Goal: Consume media (video, audio)

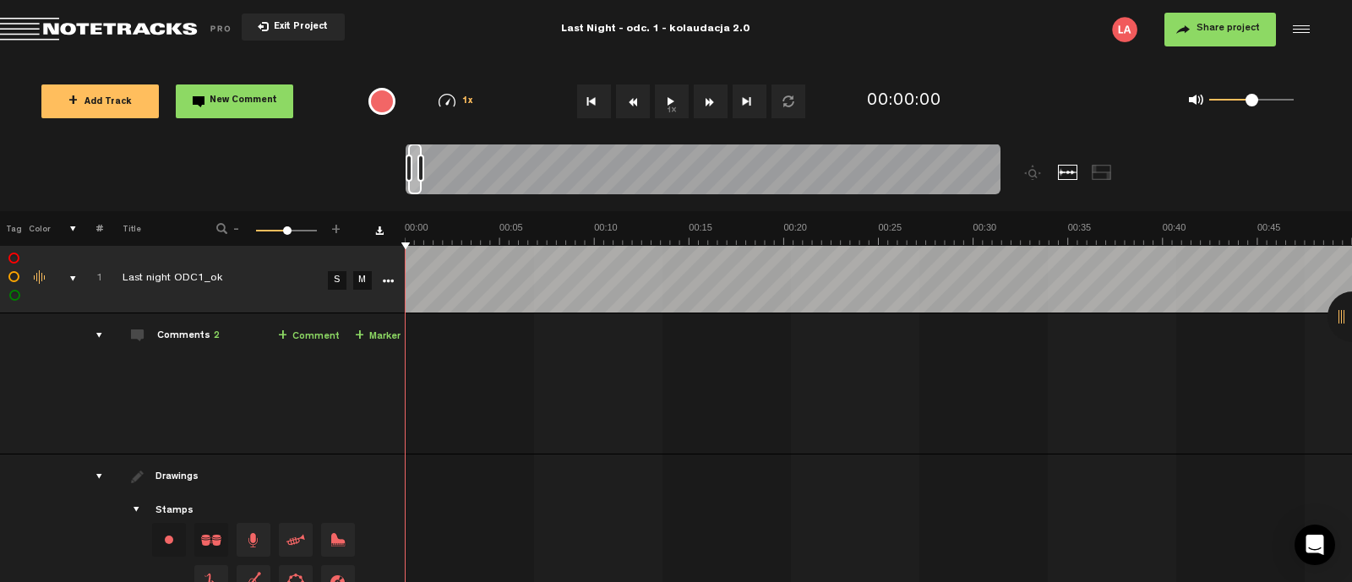
click at [675, 98] on button "1x" at bounding box center [672, 101] width 34 height 34
click at [97, 331] on div "comments" at bounding box center [92, 335] width 26 height 17
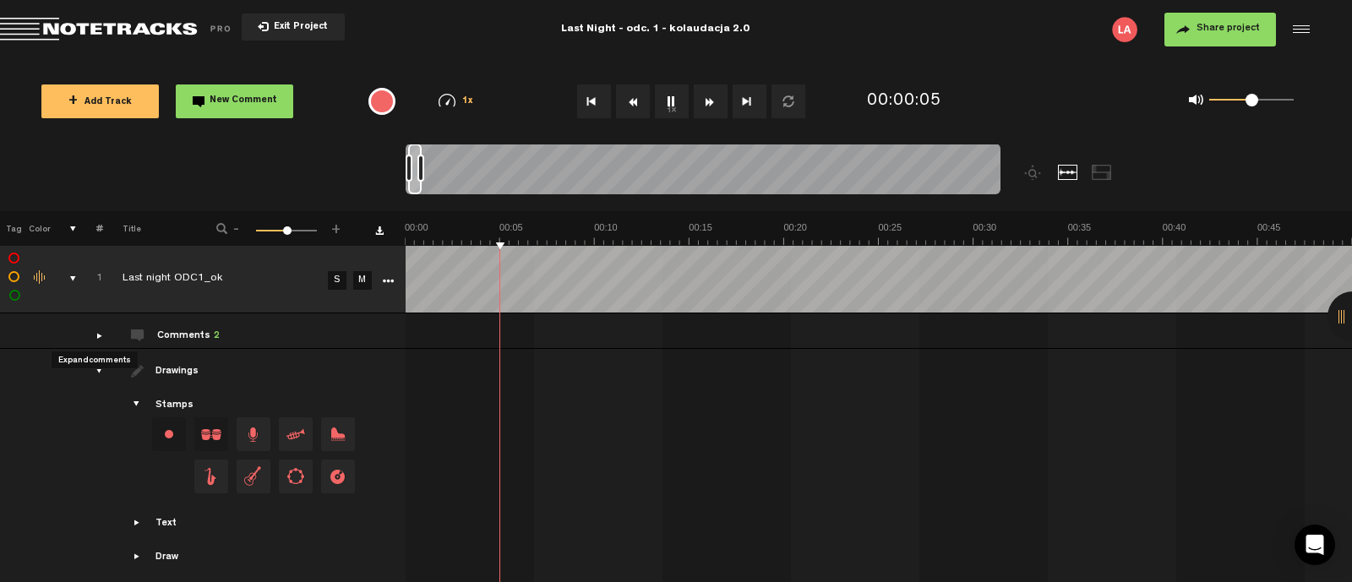
click at [97, 331] on div "comments" at bounding box center [92, 335] width 26 height 17
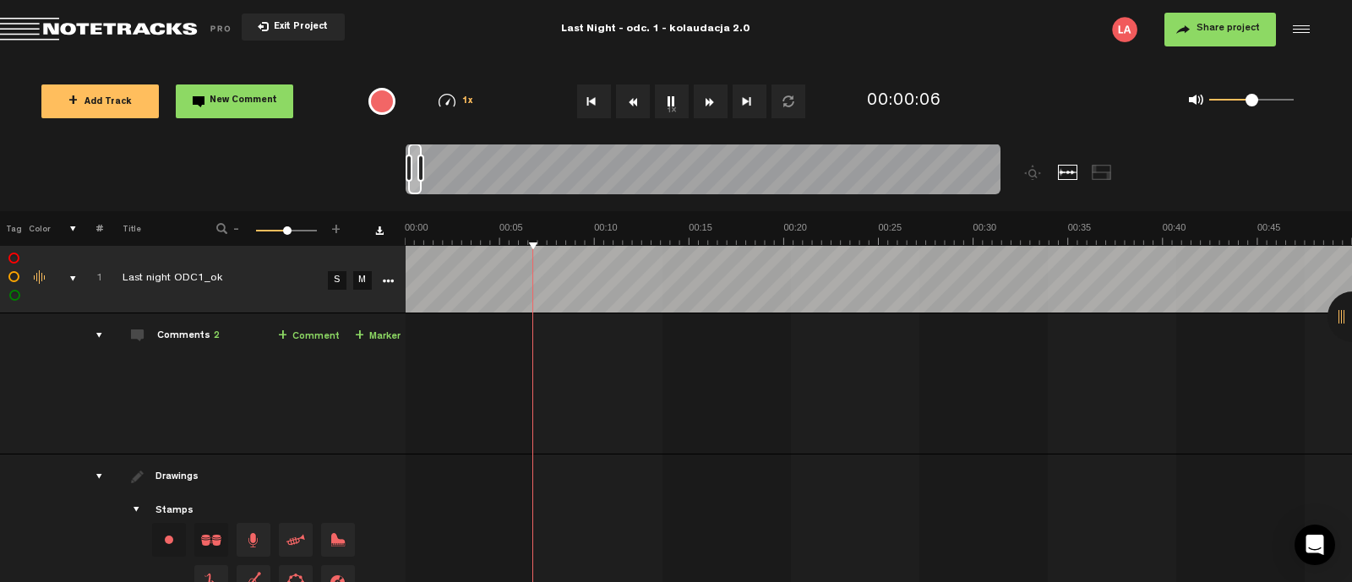
click at [1341, 318] on div at bounding box center [1352, 316] width 51 height 51
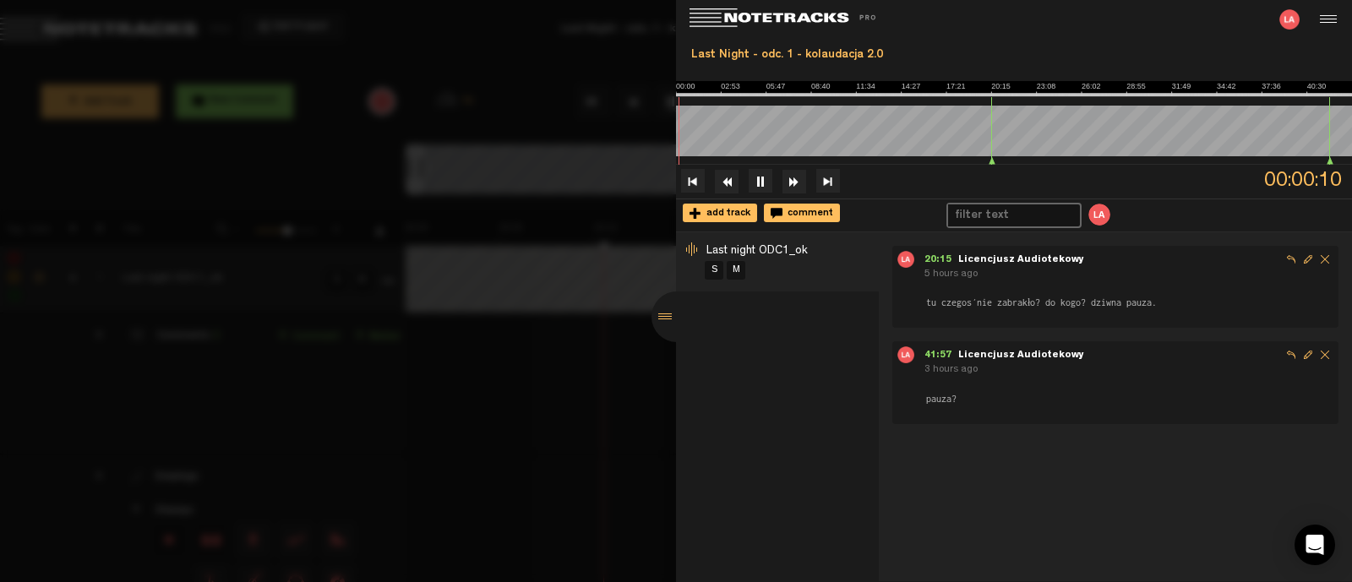
click at [571, 483] on div at bounding box center [676, 291] width 1352 height 582
click at [666, 320] on div at bounding box center [676, 316] width 51 height 51
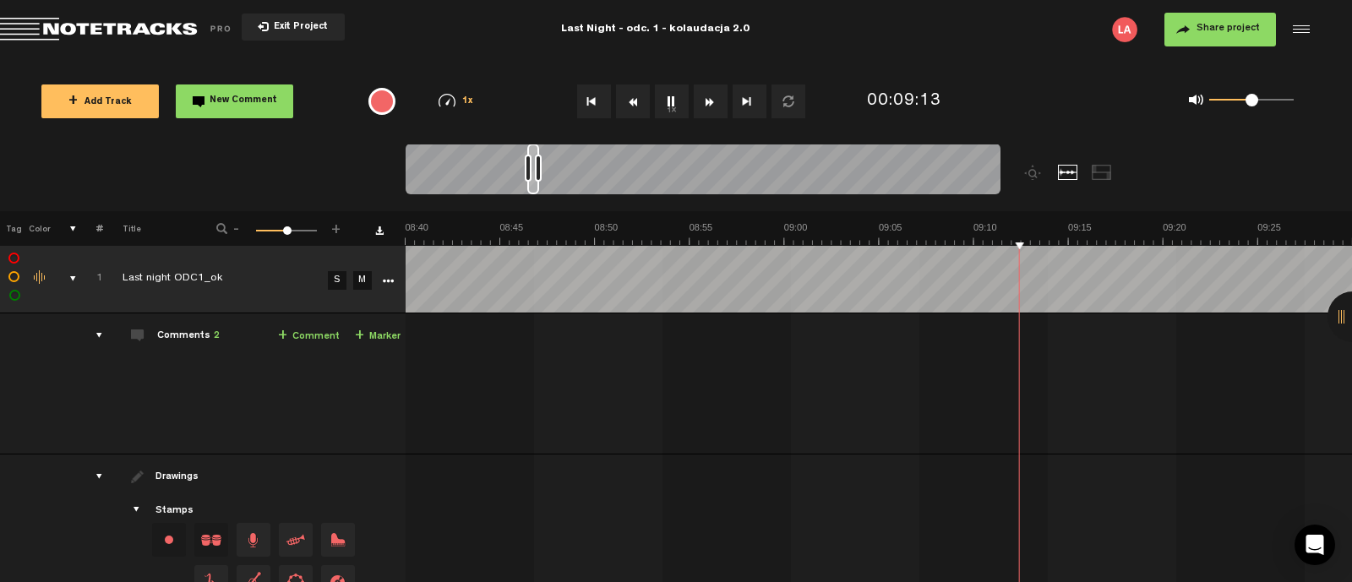
scroll to position [0, 9847]
click at [668, 102] on button "1x" at bounding box center [672, 101] width 34 height 34
click at [669, 105] on button "1x" at bounding box center [672, 101] width 34 height 34
click at [672, 93] on button "1x" at bounding box center [672, 101] width 34 height 34
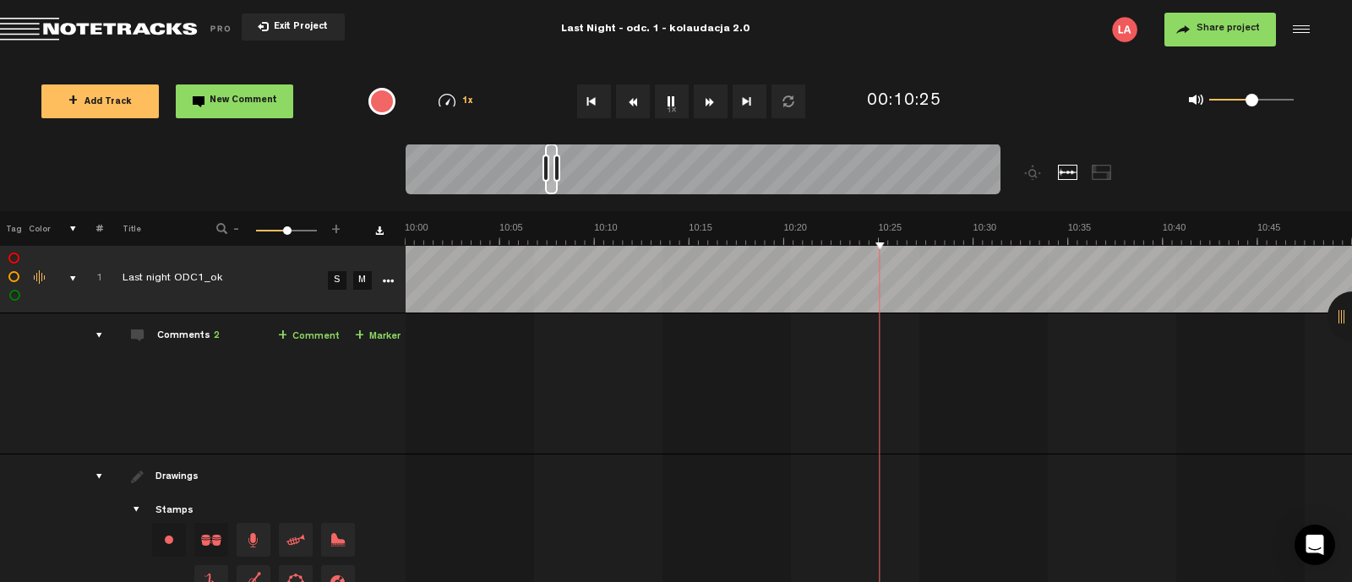
scroll to position [0, 11362]
click at [672, 93] on button "1x" at bounding box center [672, 101] width 34 height 34
click at [670, 97] on button "1x" at bounding box center [672, 101] width 34 height 34
click at [664, 97] on button "1x" at bounding box center [672, 101] width 34 height 34
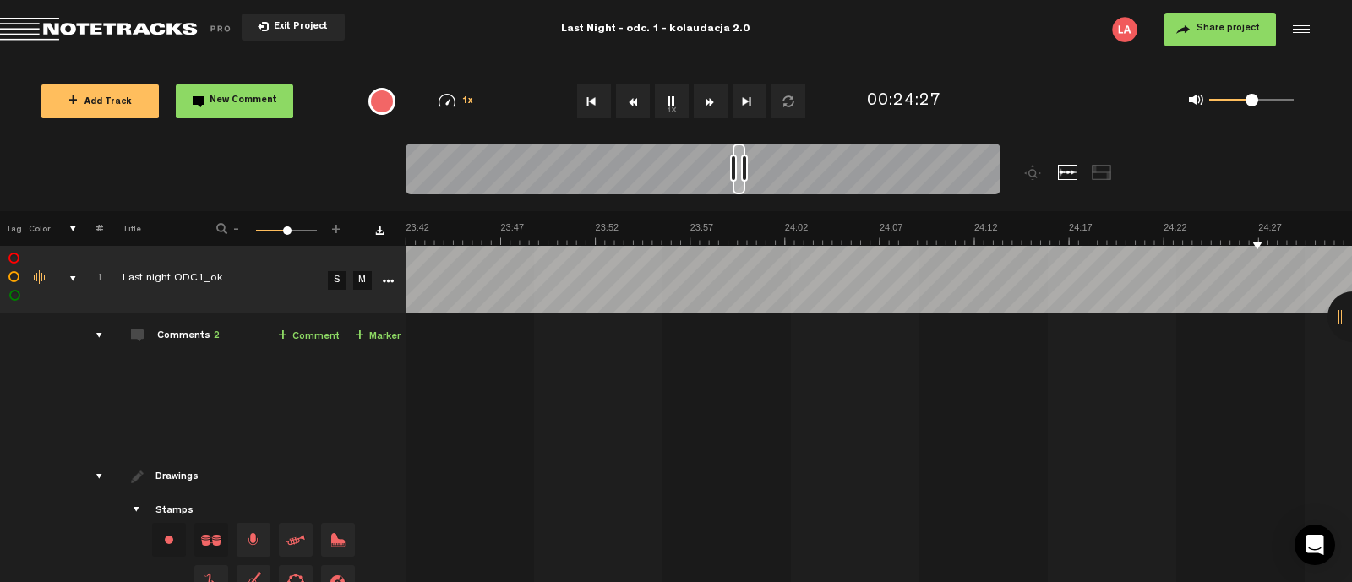
scroll to position [0, 27269]
click at [667, 107] on button "1x" at bounding box center [672, 101] width 34 height 34
click at [674, 102] on button "1x" at bounding box center [672, 101] width 34 height 34
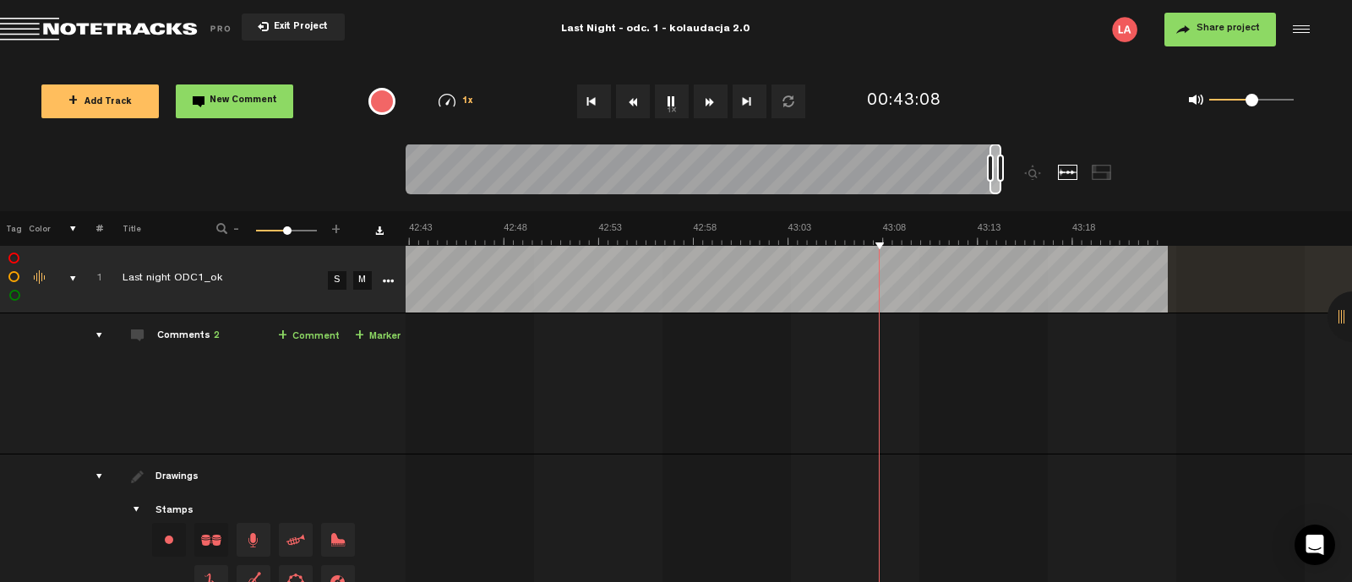
scroll to position [0, 48476]
click at [1351, 319] on div at bounding box center [1352, 316] width 51 height 51
